Goal: Navigation & Orientation: Find specific page/section

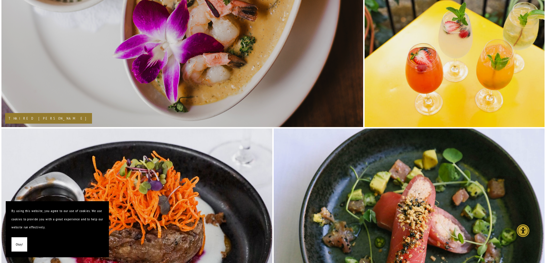
scroll to position [726, 0]
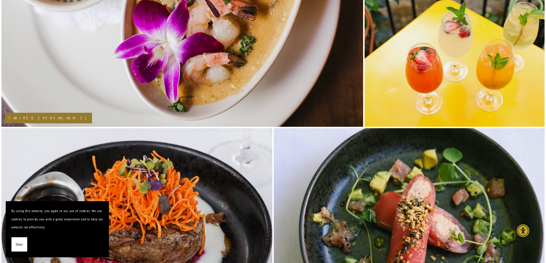
drag, startPoint x: 18, startPoint y: 243, endPoint x: 73, endPoint y: 226, distance: 57.4
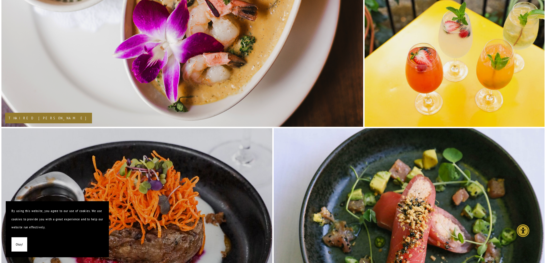
click at [18, 243] on span "Okay!" at bounding box center [19, 245] width 7 height 8
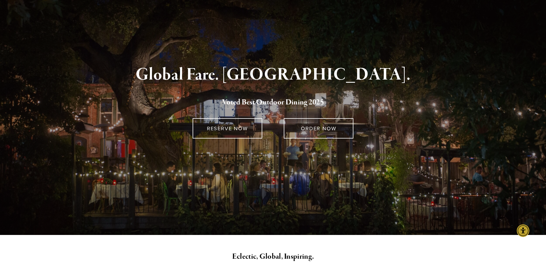
scroll to position [0, 0]
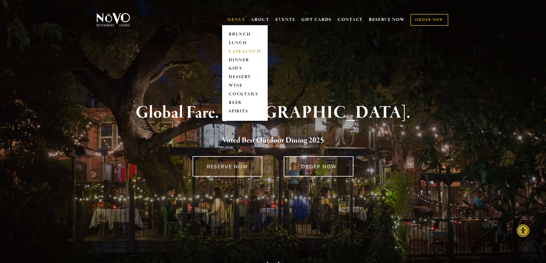
click at [239, 51] on link "LATE LUNCH" at bounding box center [245, 51] width 36 height 9
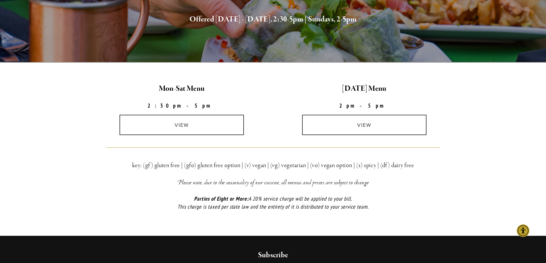
scroll to position [115, 0]
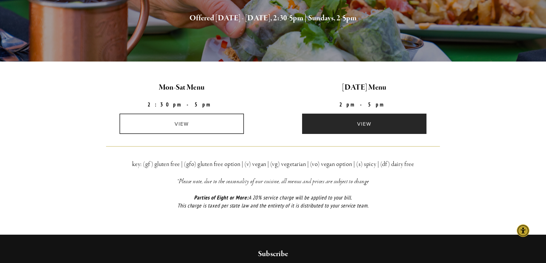
click at [361, 122] on link "view" at bounding box center [364, 124] width 124 height 20
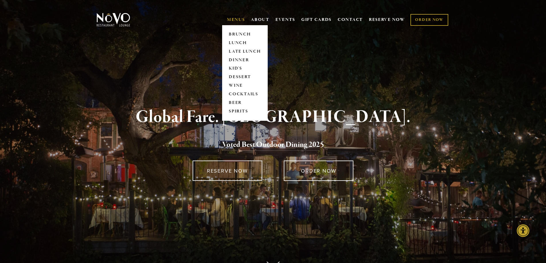
click at [239, 18] on link "MENUS" at bounding box center [236, 20] width 18 height 6
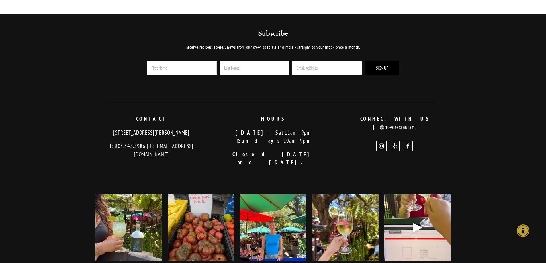
scroll to position [1449, 0]
